Goal: Information Seeking & Learning: Check status

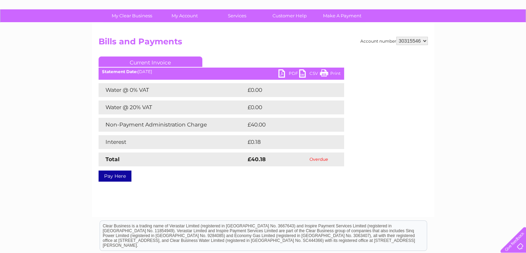
scroll to position [42, 0]
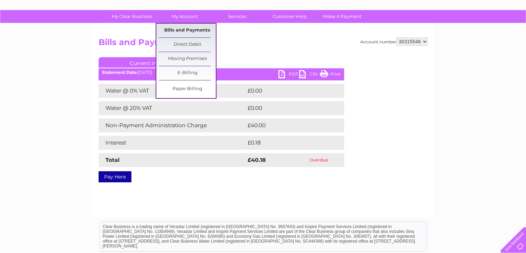
click at [186, 31] on link "Bills and Payments" at bounding box center [187, 31] width 57 height 14
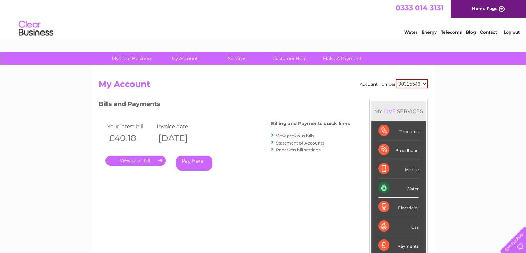
click at [311, 142] on link "Statement of Accounts" at bounding box center [300, 142] width 48 height 5
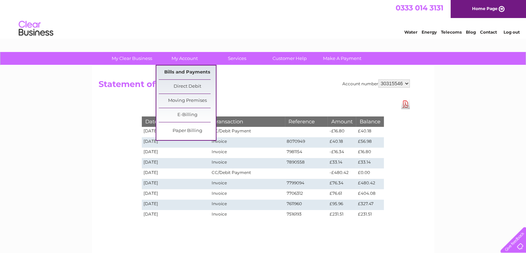
click at [192, 72] on link "Bills and Payments" at bounding box center [187, 72] width 57 height 14
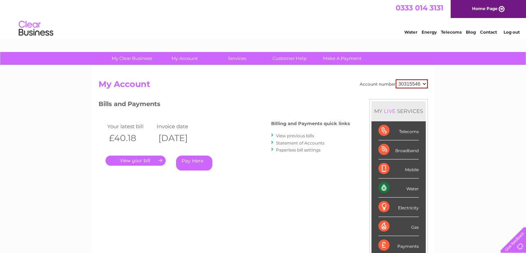
click at [297, 136] on link "View previous bills" at bounding box center [295, 135] width 38 height 5
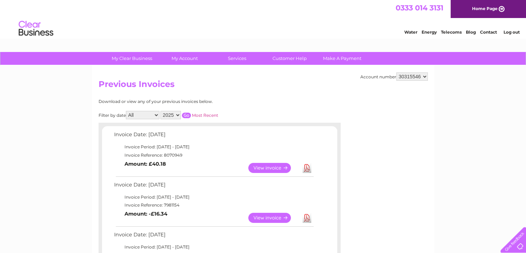
click at [272, 217] on link "View" at bounding box center [274, 218] width 51 height 10
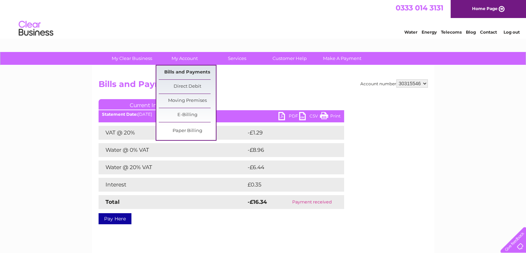
click at [192, 73] on link "Bills and Payments" at bounding box center [187, 72] width 57 height 14
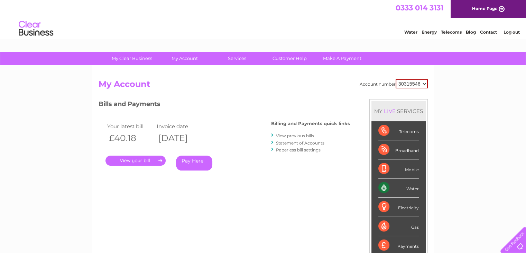
click at [299, 142] on link "Statement of Accounts" at bounding box center [300, 142] width 48 height 5
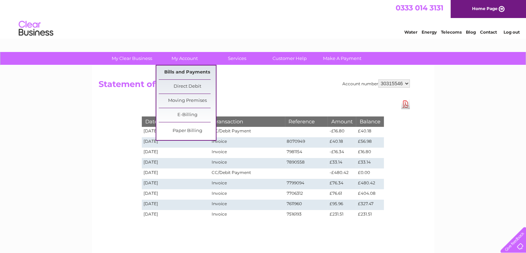
click at [191, 71] on link "Bills and Payments" at bounding box center [187, 72] width 57 height 14
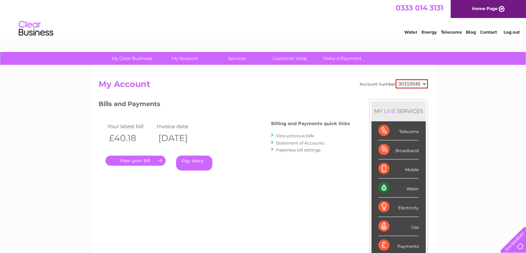
click at [290, 138] on li "View previous bills" at bounding box center [310, 135] width 79 height 7
click at [295, 135] on link "View previous bills" at bounding box center [295, 135] width 38 height 5
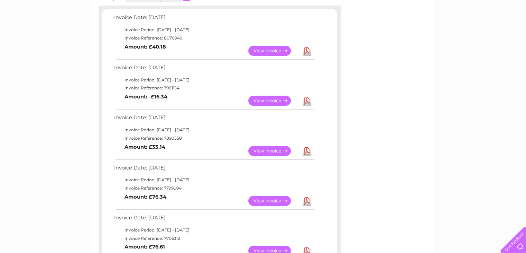
scroll to position [123, 0]
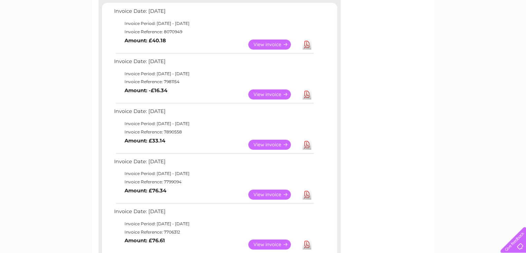
click at [275, 142] on link "View" at bounding box center [274, 144] width 51 height 10
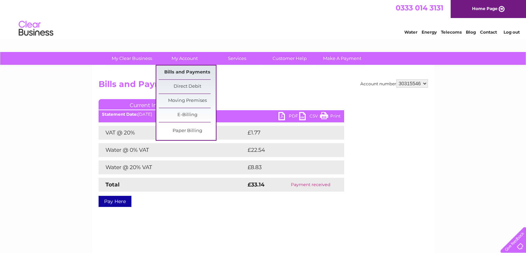
click at [194, 67] on link "Bills and Payments" at bounding box center [187, 72] width 57 height 14
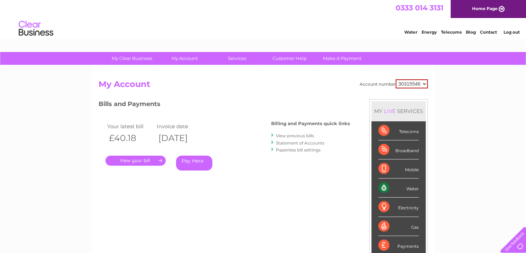
click at [301, 141] on link "Statement of Accounts" at bounding box center [300, 142] width 48 height 5
